Goal: Task Accomplishment & Management: Use online tool/utility

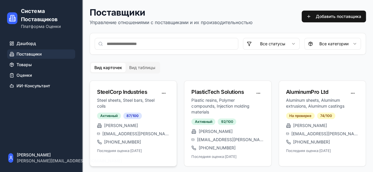
click at [142, 101] on p "Steel sheets, Steel bars, Steel coils" at bounding box center [127, 103] width 61 height 12
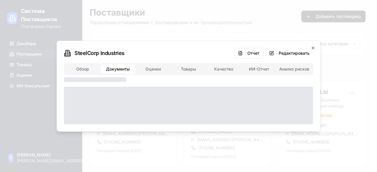
click at [118, 12] on body "Система Поставщиков Платформа Оценки Дашборд Поставщики Товары Оценки ИИ-Консул…" at bounding box center [186, 130] width 373 height 261
click at [214, 37] on body "Система Поставщиков Платформа Оценки Дашборд Поставщики Товары Оценки ИИ-Консул…" at bounding box center [186, 130] width 373 height 261
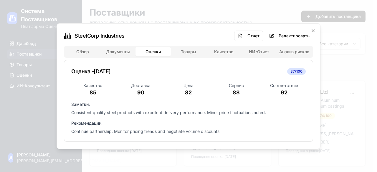
click at [148, 28] on div "SteelCorp Industries Отчет Редактировать Обзор Документы Оценки Товары Качество…" at bounding box center [189, 86] width 264 height 126
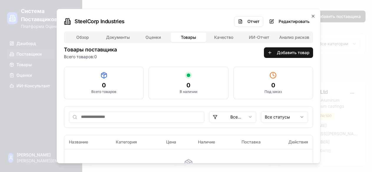
click at [195, 52] on div "Обзор Документы Оценки Товары Качество ИИ-Отчет Анализ рисков Товары поставщика…" at bounding box center [188, 108] width 249 height 155
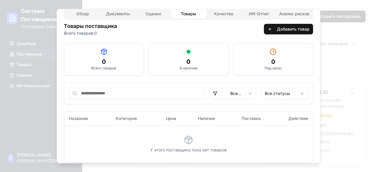
scroll to position [29, 0]
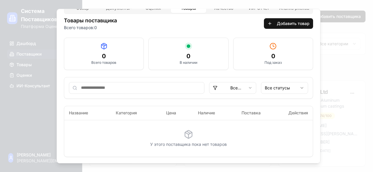
click at [320, 14] on div "SteelCorp Industries Отчет Редактировать Обзор Документы Оценки Товары Качество…" at bounding box center [189, 86] width 264 height 155
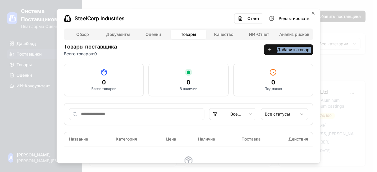
scroll to position [0, 0]
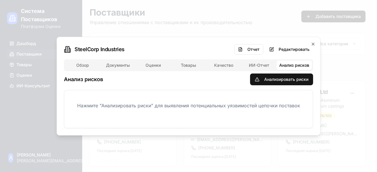
click at [293, 38] on div "SteelCorp Industries Отчет Редактировать Обзор Документы Оценки Товары Качество…" at bounding box center [189, 86] width 264 height 99
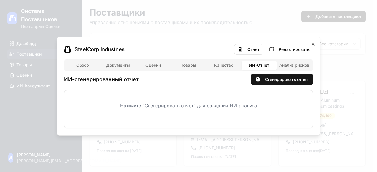
click at [249, 65] on button "ИИ-Отчет" at bounding box center [259, 65] width 35 height 9
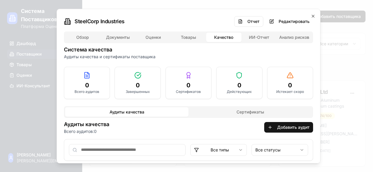
click at [227, 63] on div "Обзор Документы Оценки Товары Качество ИИ-Отчет Анализ рисков Система качества …" at bounding box center [188, 124] width 249 height 186
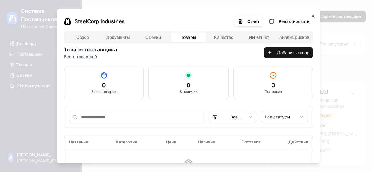
click at [188, 40] on button "Товары" at bounding box center [188, 36] width 35 height 9
click at [150, 34] on div "SteelCorp Industries Отчет Редактировать Обзор Документы Оценки Товары Качество…" at bounding box center [189, 86] width 264 height 155
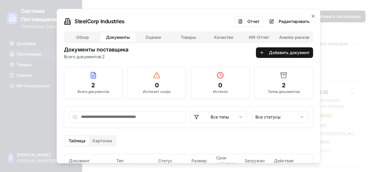
click at [108, 49] on div "Обзор Документы Оценки Товары Качество ИИ-Отчет Анализ рисков Документы поставщ…" at bounding box center [188, 121] width 249 height 180
click at [280, 53] on button "Добавить документ" at bounding box center [284, 52] width 57 height 11
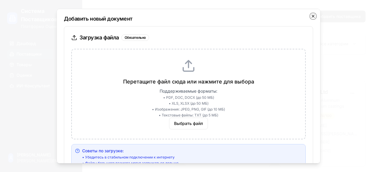
click at [311, 18] on icon "button" at bounding box center [313, 16] width 5 height 5
